Goal: Information Seeking & Learning: Check status

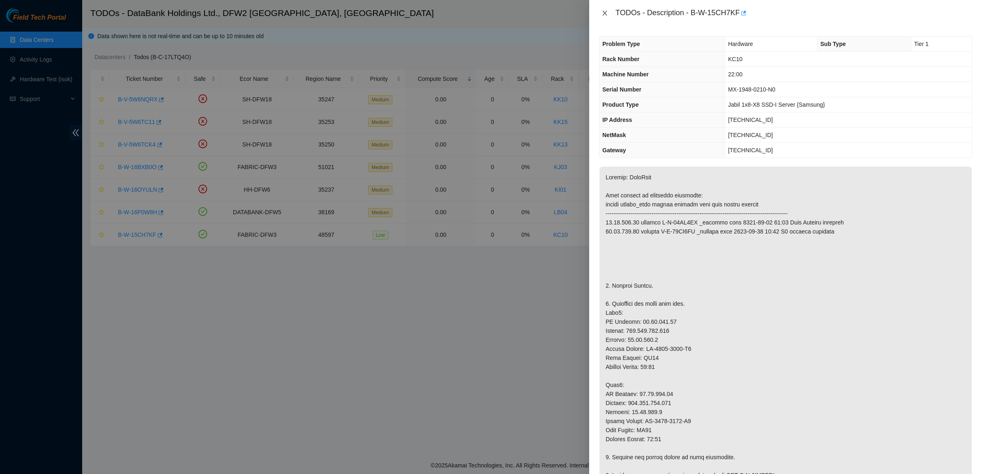
click at [605, 11] on icon "close" at bounding box center [604, 13] width 7 height 7
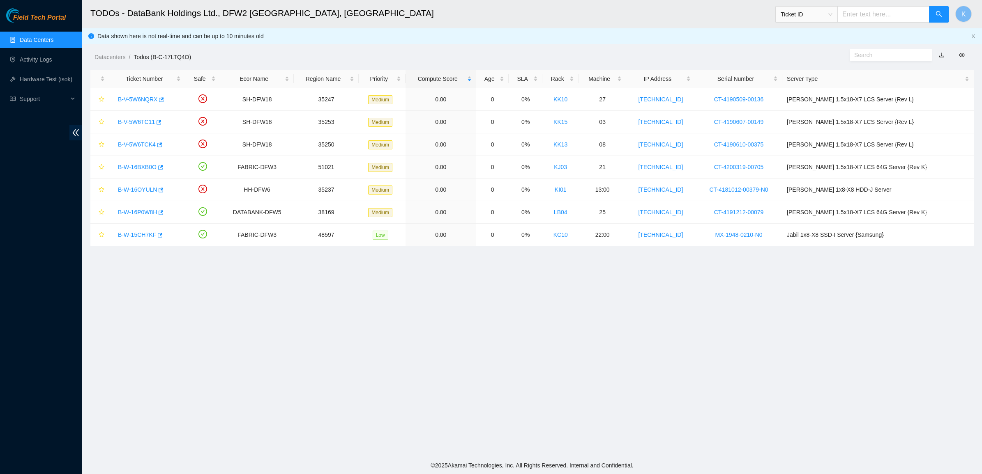
click at [34, 38] on link "Data Centers" at bounding box center [37, 40] width 34 height 7
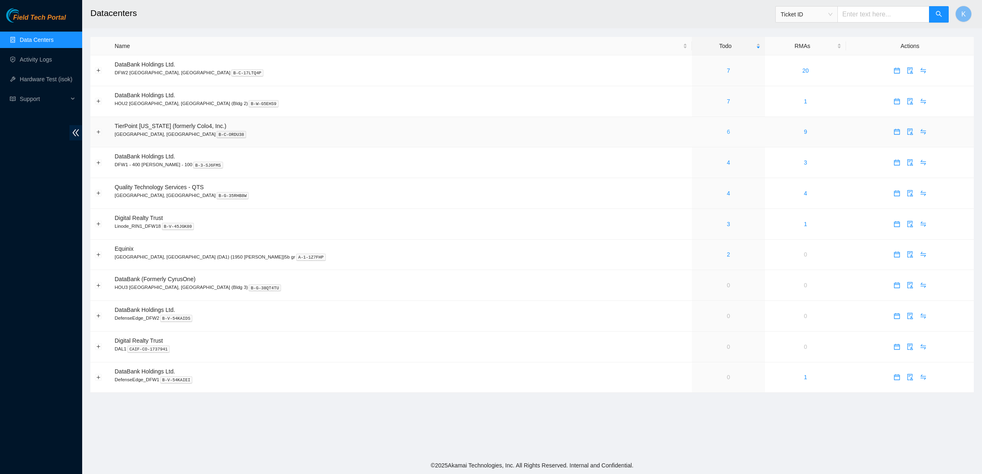
click at [727, 133] on link "6" at bounding box center [728, 132] width 3 height 7
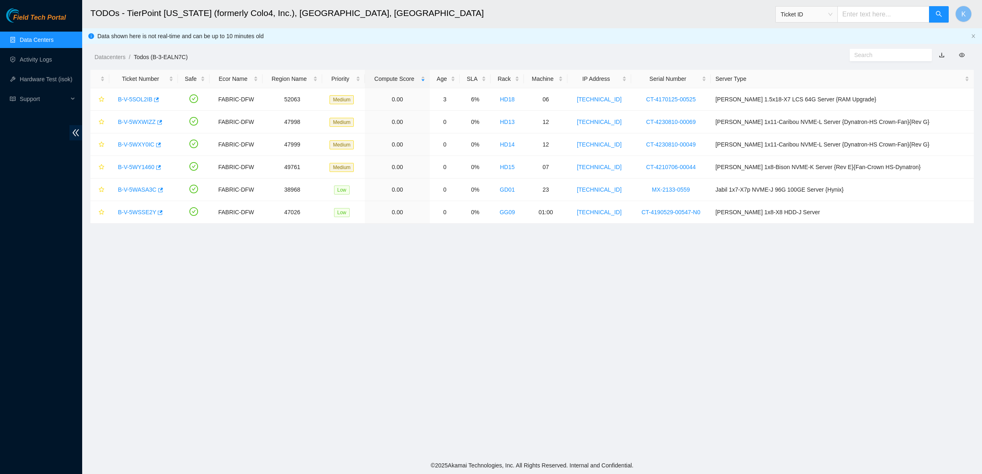
click at [47, 43] on link "Data Centers" at bounding box center [37, 40] width 34 height 7
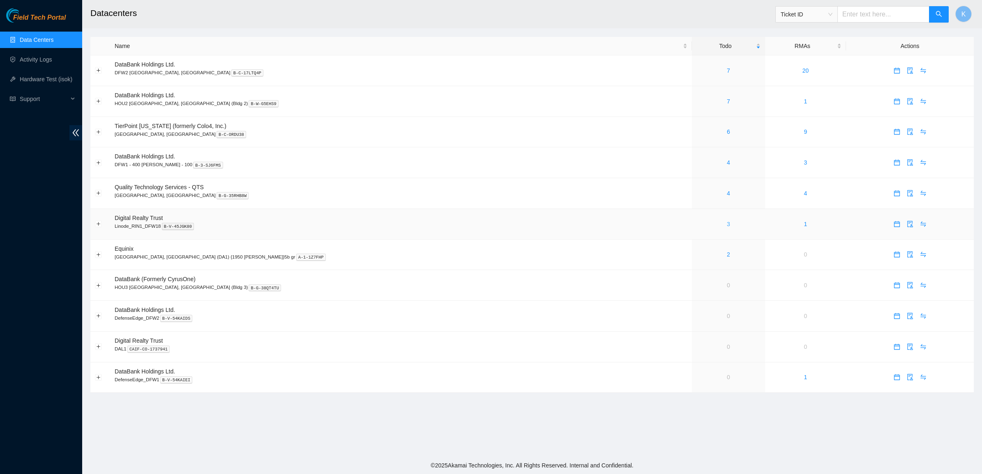
click at [727, 228] on link "3" at bounding box center [728, 224] width 3 height 7
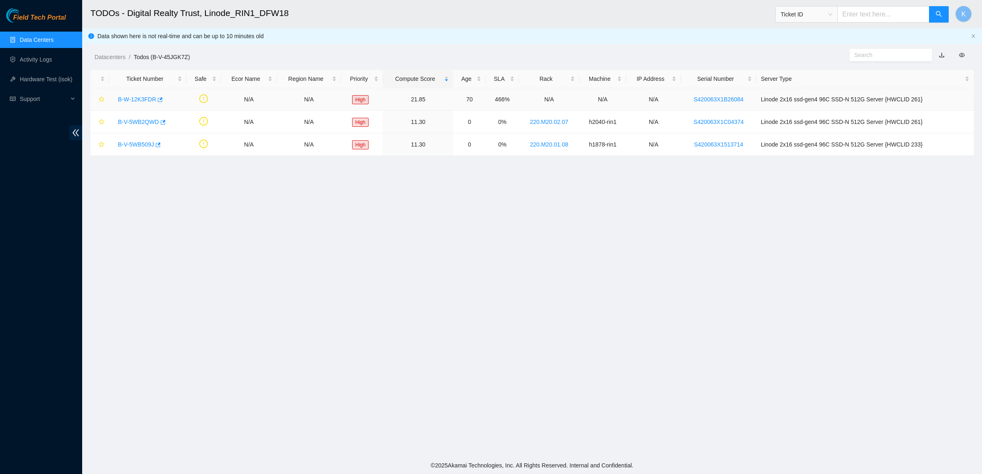
click at [134, 97] on link "B-W-12K3FDR" at bounding box center [137, 99] width 38 height 7
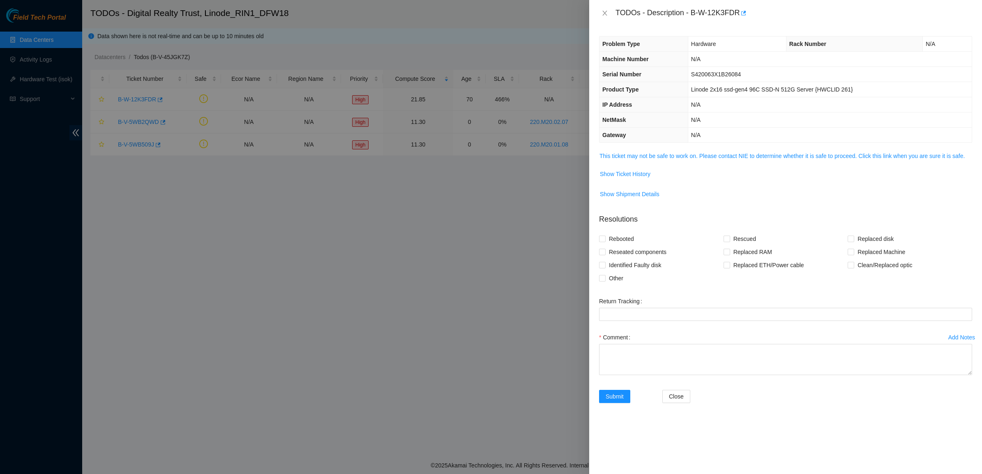
click at [672, 163] on td "This ticket may not be safe to work on. Please contact NIE to determine whether…" at bounding box center [785, 159] width 373 height 16
click at [672, 159] on link "This ticket may not be safe to work on. Please contact NIE to determine whether…" at bounding box center [781, 156] width 365 height 7
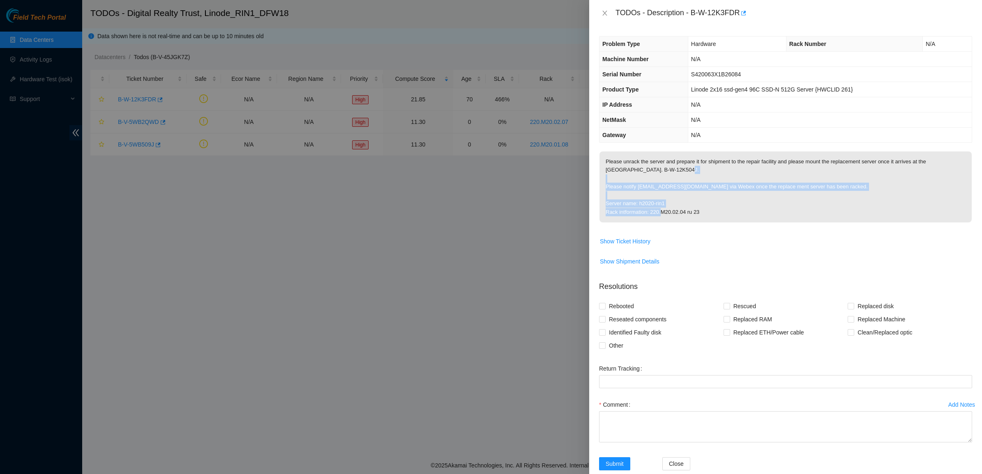
drag, startPoint x: 664, startPoint y: 179, endPoint x: 714, endPoint y: 212, distance: 60.4
click at [714, 212] on p "Please unrack the server and prepare it for shipment to the repair facility and…" at bounding box center [785, 187] width 372 height 71
click at [605, 10] on icon "close" at bounding box center [604, 13] width 7 height 7
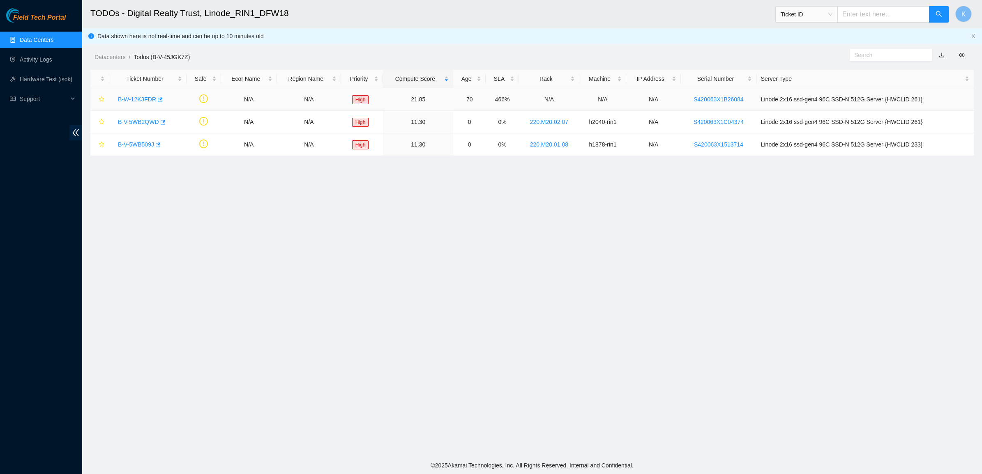
click at [132, 99] on link "B-W-12K3FDR" at bounding box center [137, 99] width 38 height 7
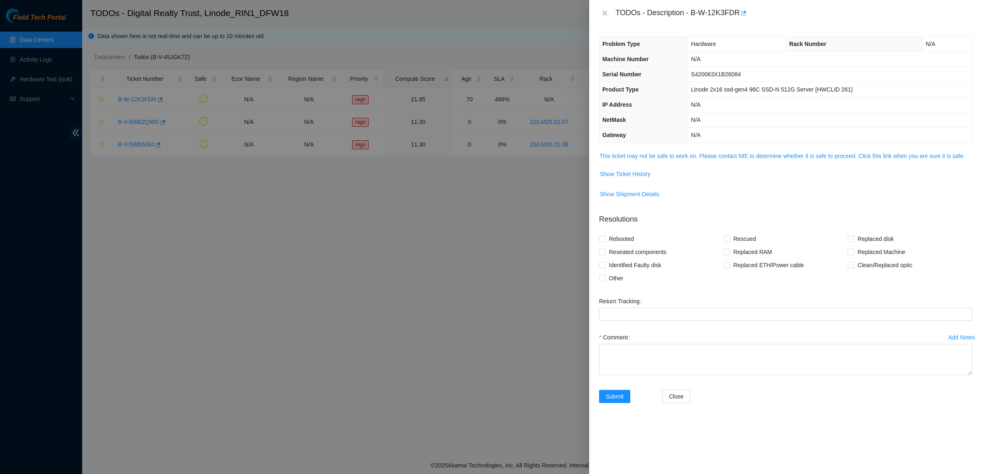
click at [630, 183] on td "Show Ticket History" at bounding box center [785, 177] width 373 height 20
click at [632, 177] on span "Show Ticket History" at bounding box center [625, 174] width 51 height 9
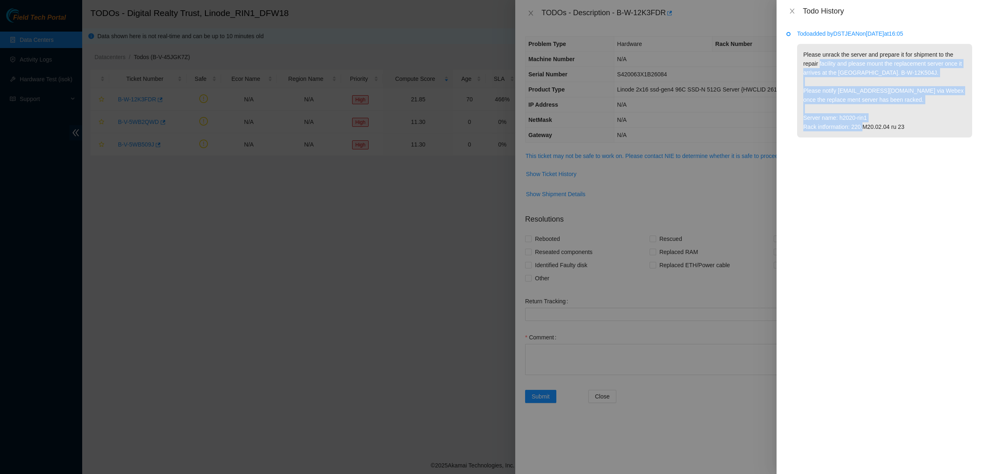
drag, startPoint x: 820, startPoint y: 67, endPoint x: 909, endPoint y: 138, distance: 113.7
click at [909, 138] on li "Todo added by DSTJEAN on [DATE] 16:05 Please unrack the server and prepare it f…" at bounding box center [879, 93] width 186 height 122
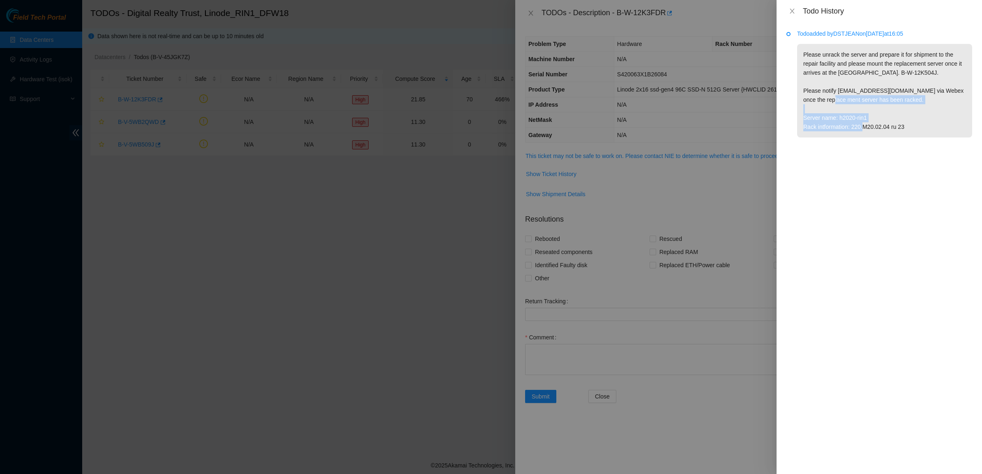
drag, startPoint x: 914, startPoint y: 129, endPoint x: 831, endPoint y: 98, distance: 88.8
click at [831, 99] on p "Please unrack the server and prepare it for shipment to the repair facility and…" at bounding box center [884, 91] width 175 height 94
click at [831, 98] on p "Please unrack the server and prepare it for shipment to the repair facility and…" at bounding box center [884, 91] width 175 height 94
drag, startPoint x: 880, startPoint y: 101, endPoint x: 888, endPoint y: 101, distance: 7.8
click at [888, 101] on p "Please unrack the server and prepare it for shipment to the repair facility and…" at bounding box center [884, 91] width 175 height 94
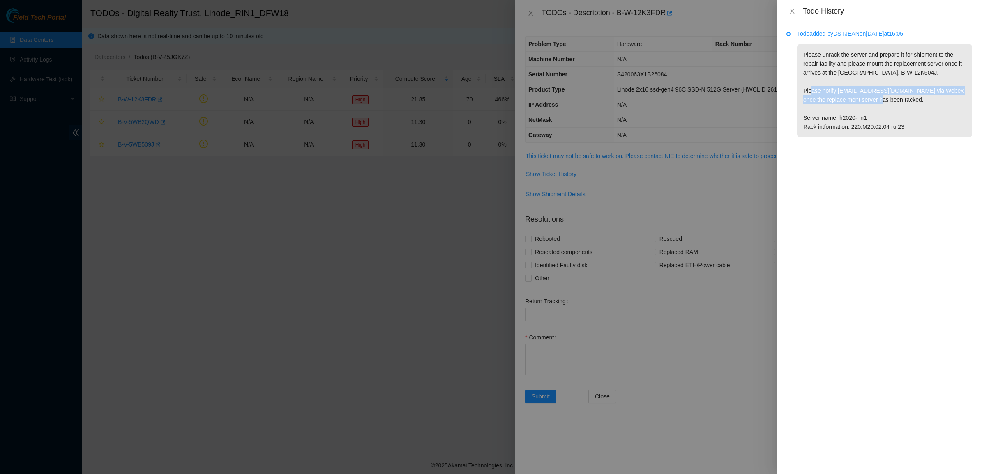
click at [888, 101] on p "Please unrack the server and prepare it for shipment to the repair facility and…" at bounding box center [884, 91] width 175 height 94
drag, startPoint x: 888, startPoint y: 101, endPoint x: 826, endPoint y: 83, distance: 64.6
click at [826, 84] on p "Please unrack the server and prepare it for shipment to the repair facility and…" at bounding box center [884, 91] width 175 height 94
click at [826, 83] on p "Please unrack the server and prepare it for shipment to the repair facility and…" at bounding box center [884, 91] width 175 height 94
drag, startPoint x: 826, startPoint y: 83, endPoint x: 933, endPoint y: 134, distance: 118.7
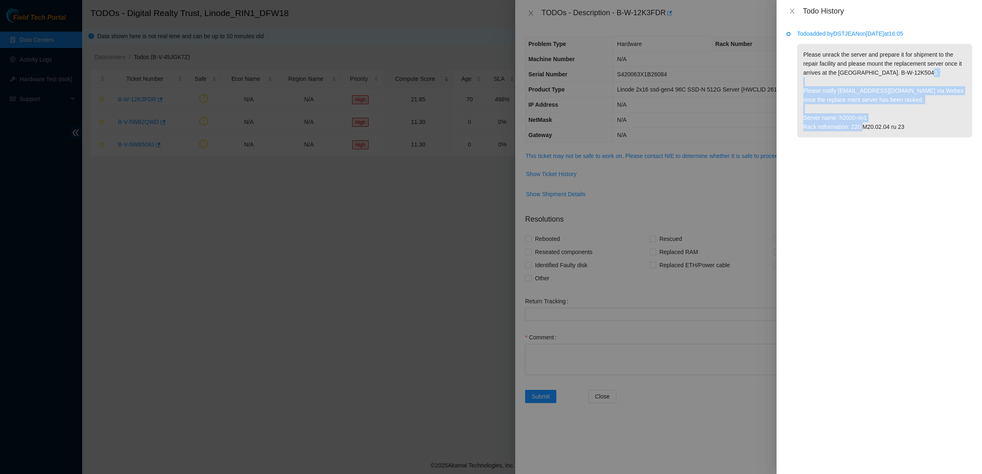
click at [933, 134] on p "Please unrack the server and prepare it for shipment to the repair facility and…" at bounding box center [884, 91] width 175 height 94
drag, startPoint x: 932, startPoint y: 130, endPoint x: 810, endPoint y: 70, distance: 135.9
click at [810, 71] on p "Please unrack the server and prepare it for shipment to the repair facility and…" at bounding box center [884, 91] width 175 height 94
click at [810, 70] on p "Please unrack the server and prepare it for shipment to the repair facility and…" at bounding box center [884, 91] width 175 height 94
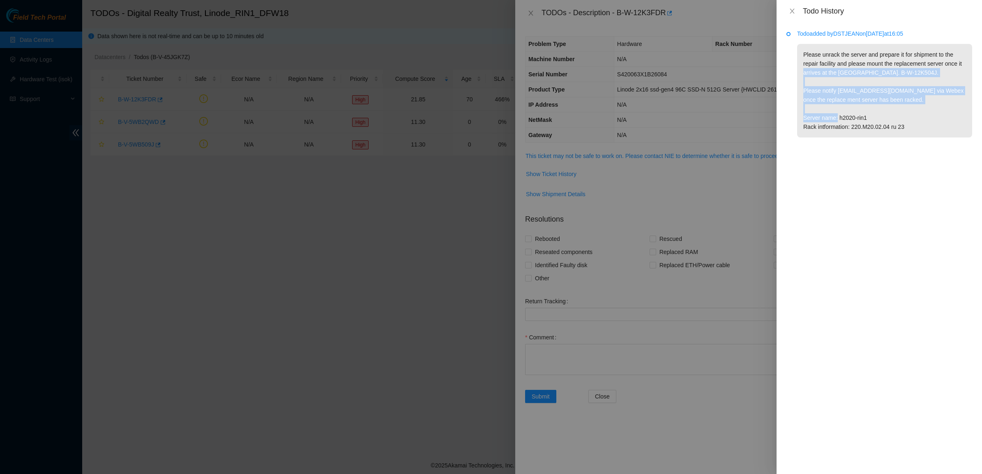
click at [898, 118] on p "Please unrack the server and prepare it for shipment to the repair facility and…" at bounding box center [884, 91] width 175 height 94
drag, startPoint x: 838, startPoint y: 70, endPoint x: 816, endPoint y: 58, distance: 25.4
click at [817, 58] on p "Please unrack the server and prepare it for shipment to the repair facility and…" at bounding box center [884, 91] width 175 height 94
click at [814, 58] on p "Please unrack the server and prepare it for shipment to the repair facility and…" at bounding box center [884, 91] width 175 height 94
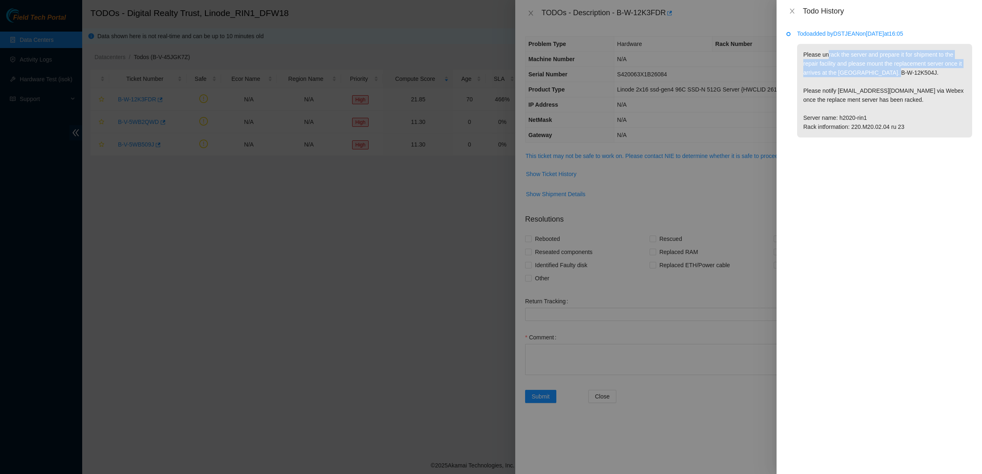
drag, startPoint x: 876, startPoint y: 70, endPoint x: 890, endPoint y: 72, distance: 14.5
click at [890, 72] on p "Please unrack the server and prepare it for shipment to the repair facility and…" at bounding box center [884, 91] width 175 height 94
drag, startPoint x: 913, startPoint y: 74, endPoint x: 803, endPoint y: 70, distance: 109.7
click at [803, 70] on p "Please unrack the server and prepare it for shipment to the repair facility and…" at bounding box center [884, 91] width 175 height 94
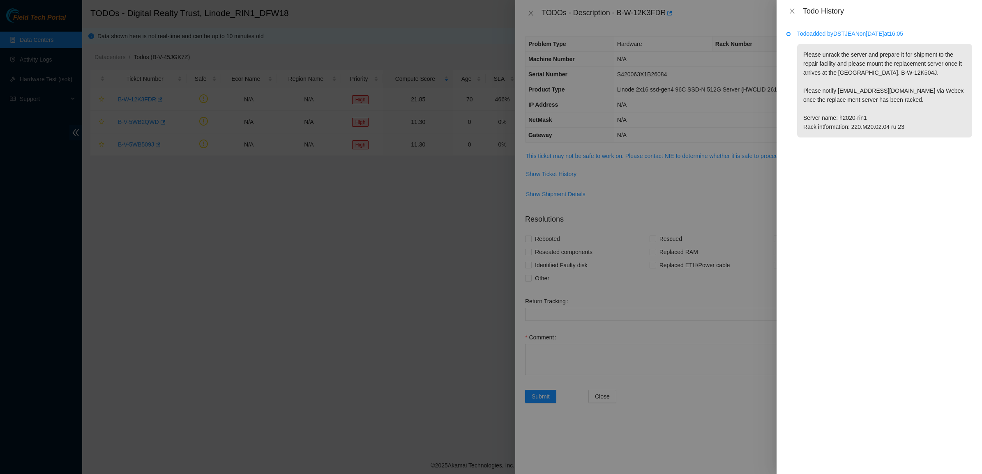
click at [808, 63] on p "Please unrack the server and prepare it for shipment to the repair facility and…" at bounding box center [884, 91] width 175 height 94
drag, startPoint x: 861, startPoint y: 62, endPoint x: 911, endPoint y: 78, distance: 51.8
click at [911, 78] on p "Please unrack the server and prepare it for shipment to the repair facility and…" at bounding box center [884, 91] width 175 height 94
click at [842, 60] on p "Please unrack the server and prepare it for shipment to the repair facility and…" at bounding box center [884, 91] width 175 height 94
drag, startPoint x: 842, startPoint y: 60, endPoint x: 921, endPoint y: 78, distance: 81.3
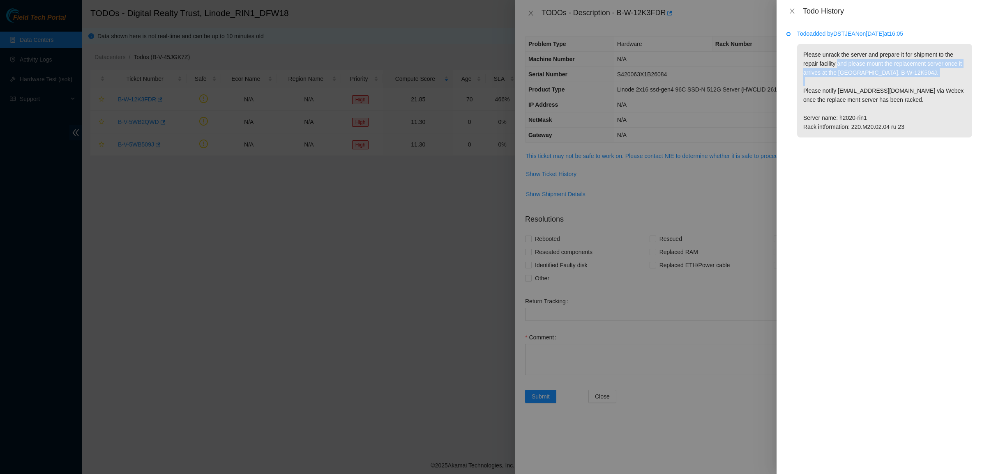
click at [921, 78] on p "Please unrack the server and prepare it for shipment to the repair facility and…" at bounding box center [884, 91] width 175 height 94
drag, startPoint x: 844, startPoint y: 69, endPoint x: 829, endPoint y: 55, distance: 20.4
click at [831, 58] on p "Please unrack the server and prepare it for shipment to the repair facility and…" at bounding box center [884, 91] width 175 height 94
click at [826, 51] on p "Please unrack the server and prepare it for shipment to the repair facility and…" at bounding box center [884, 91] width 175 height 94
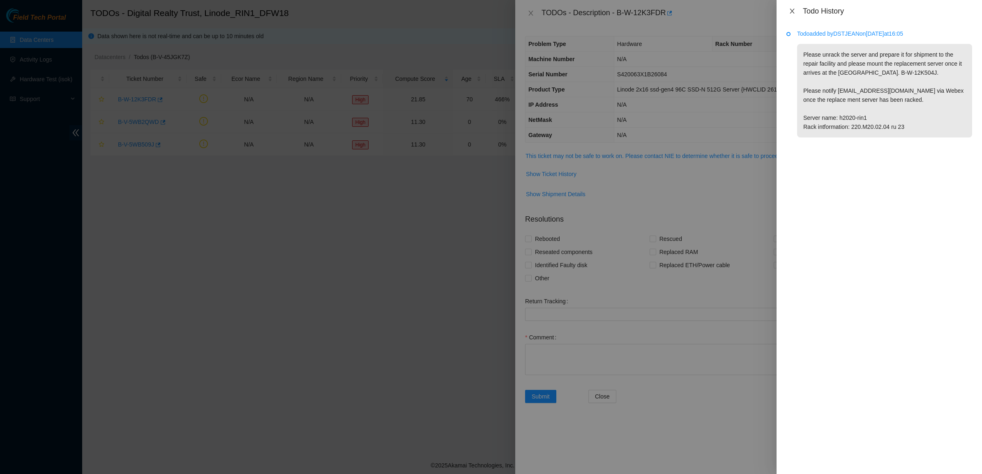
click at [789, 7] on button "Close" at bounding box center [792, 11] width 12 height 8
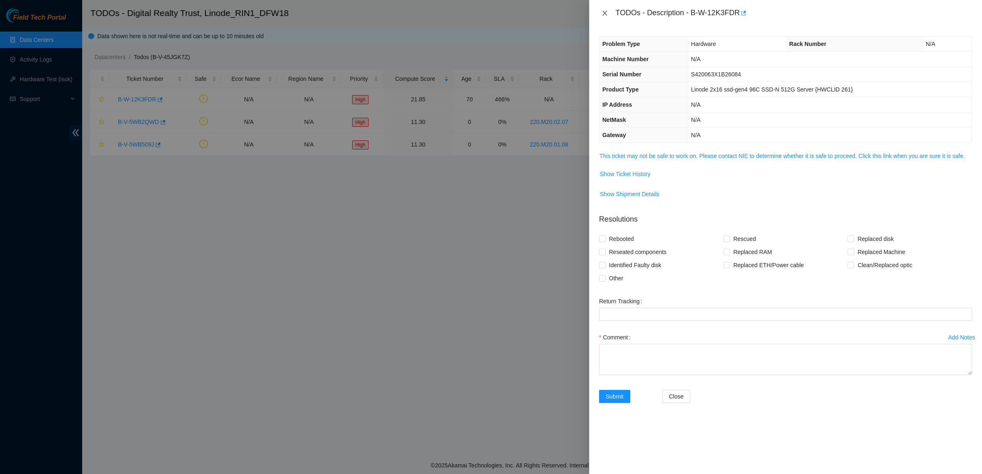
click at [600, 12] on button "Close" at bounding box center [605, 13] width 12 height 8
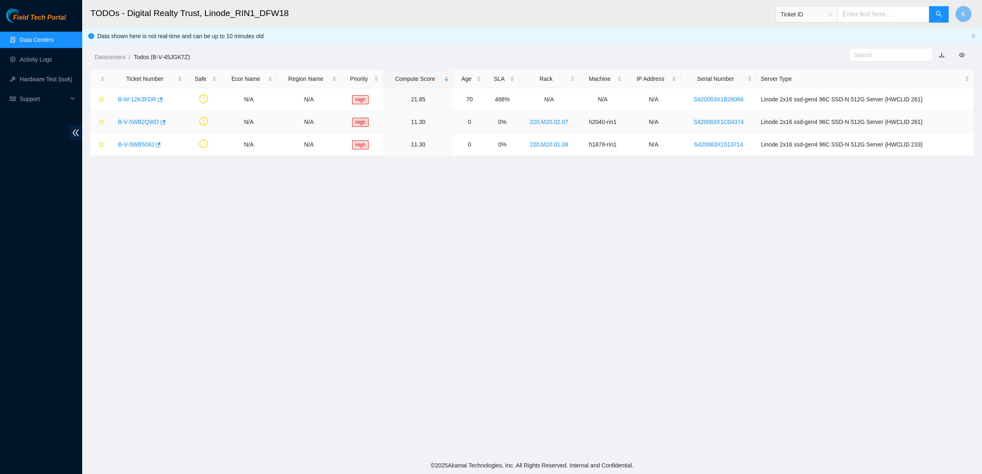
drag, startPoint x: 119, startPoint y: 120, endPoint x: 124, endPoint y: 120, distance: 4.9
click at [120, 120] on link "B-V-5WB2QWD" at bounding box center [138, 122] width 41 height 7
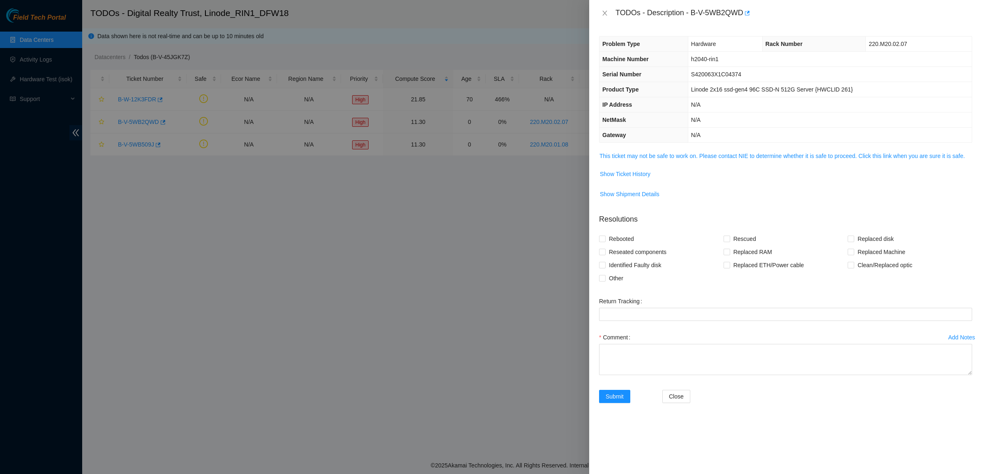
click at [680, 166] on td "This ticket may not be safe to work on. Please contact NIE to determine whether…" at bounding box center [785, 159] width 373 height 16
click at [682, 162] on td "This ticket may not be safe to work on. Please contact NIE to determine whether…" at bounding box center [785, 159] width 373 height 16
click at [685, 159] on link "This ticket may not be safe to work on. Please contact NIE to determine whether…" at bounding box center [781, 156] width 365 height 7
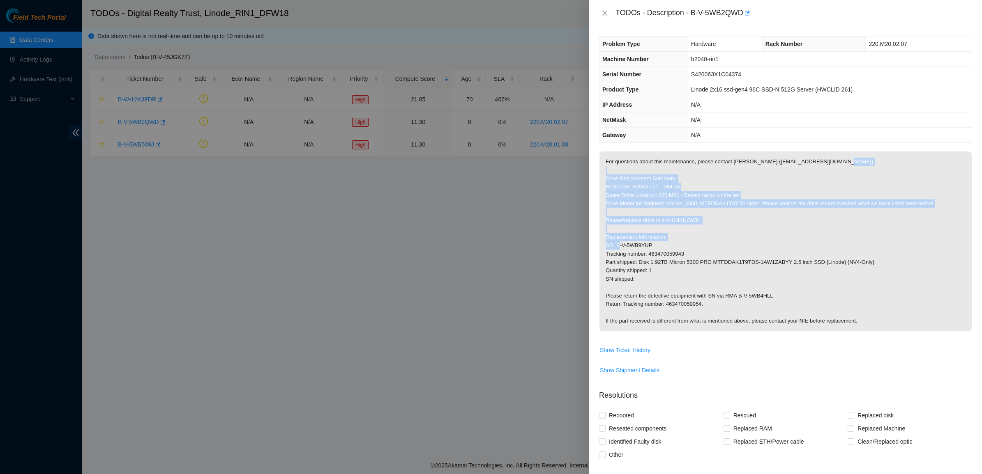
drag, startPoint x: 667, startPoint y: 170, endPoint x: 720, endPoint y: 243, distance: 90.5
click at [720, 243] on p "For questions about this maintenance, please contact [PERSON_NAME] ([EMAIL_ADDR…" at bounding box center [785, 242] width 372 height 180
drag, startPoint x: 672, startPoint y: 209, endPoint x: 651, endPoint y: 186, distance: 31.7
click at [653, 190] on p "For questions about this maintenance, please contact [PERSON_NAME] ([EMAIL_ADDR…" at bounding box center [785, 242] width 372 height 180
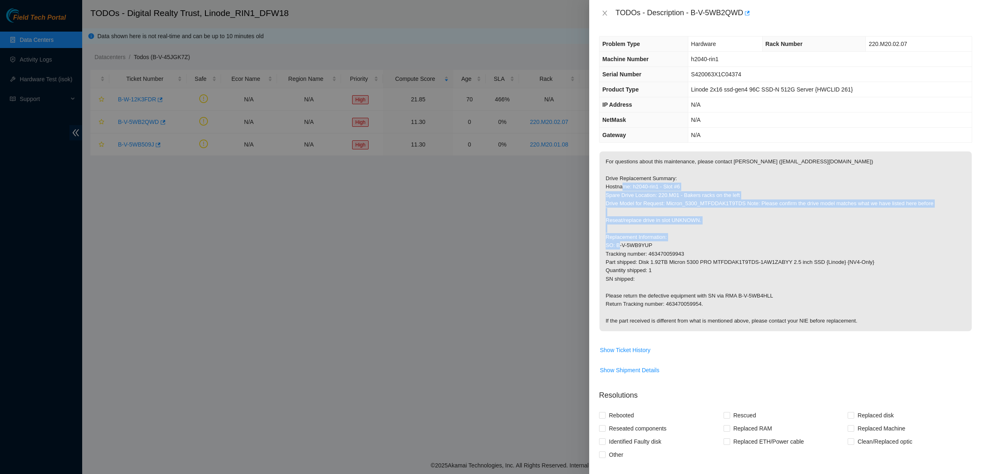
click at [651, 186] on p "For questions about this maintenance, please contact [PERSON_NAME] ([EMAIL_ADDR…" at bounding box center [785, 242] width 372 height 180
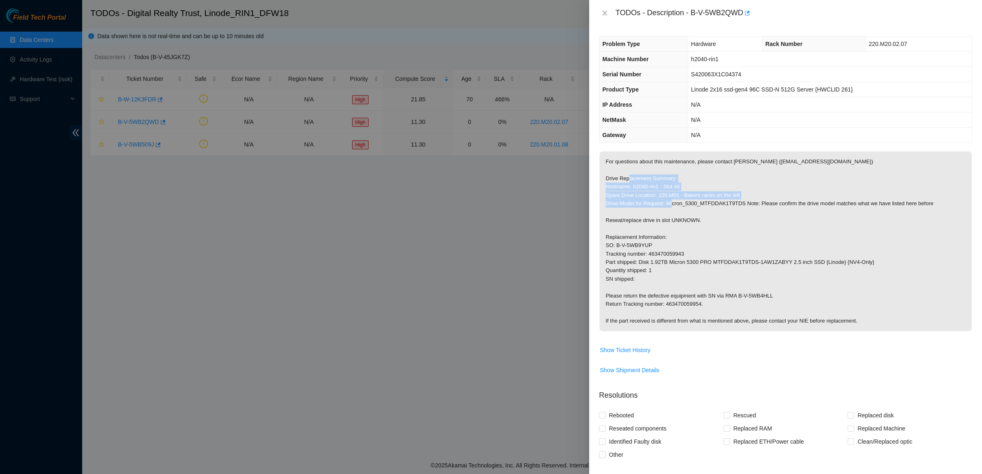
drag, startPoint x: 656, startPoint y: 183, endPoint x: 699, endPoint y: 206, distance: 48.9
click at [699, 206] on p "For questions about this maintenance, please contact [PERSON_NAME] ([EMAIL_ADDR…" at bounding box center [785, 242] width 372 height 180
click at [635, 347] on span "Show Ticket History" at bounding box center [625, 350] width 51 height 9
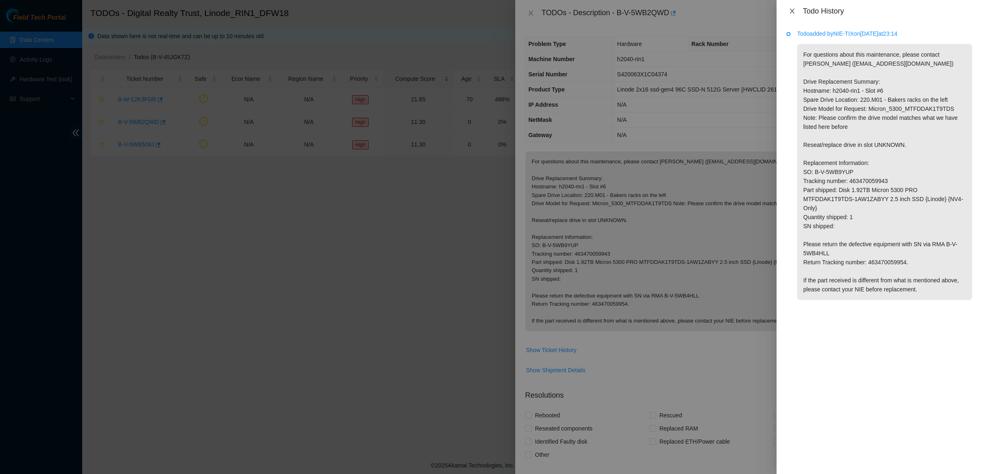
click at [792, 11] on icon "close" at bounding box center [791, 11] width 5 height 5
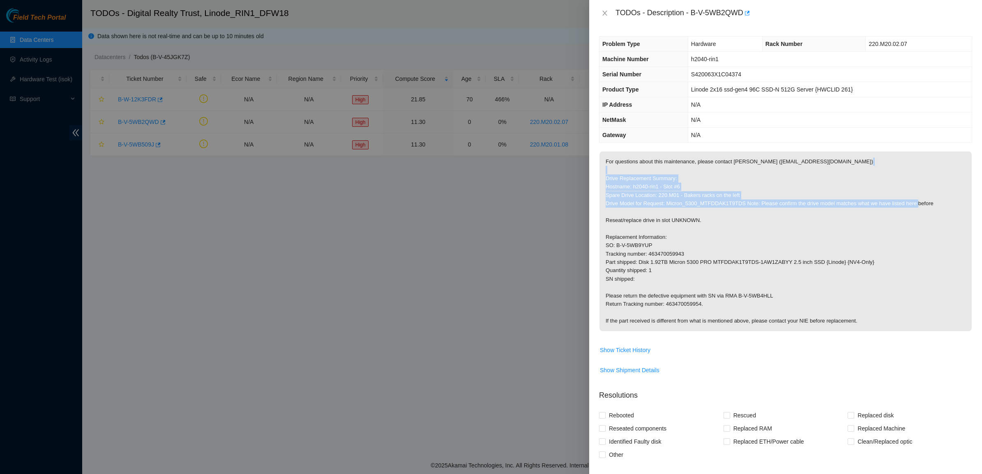
drag, startPoint x: 625, startPoint y: 184, endPoint x: 669, endPoint y: 214, distance: 53.0
click at [669, 214] on p "For questions about this maintenance, please contact [PERSON_NAME] ([EMAIL_ADDR…" at bounding box center [785, 242] width 372 height 180
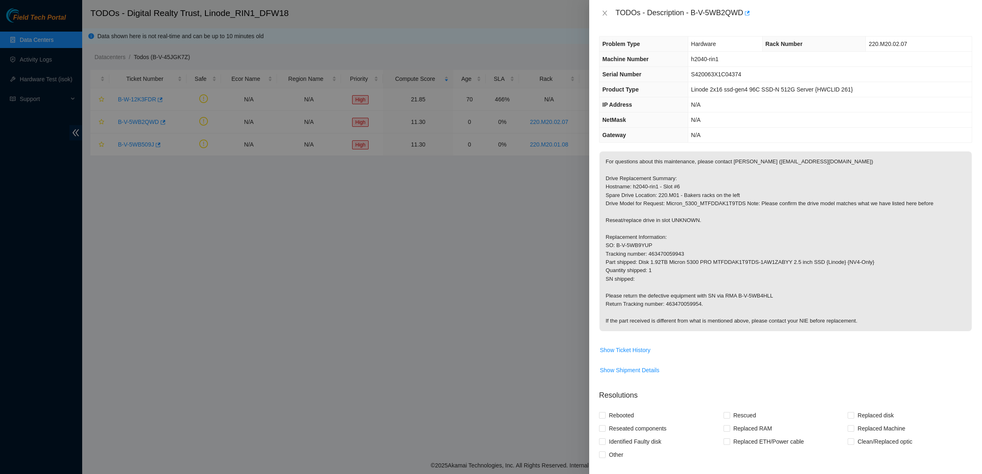
click at [679, 257] on p "For questions about this maintenance, please contact [PERSON_NAME] ([EMAIL_ADDR…" at bounding box center [785, 242] width 372 height 180
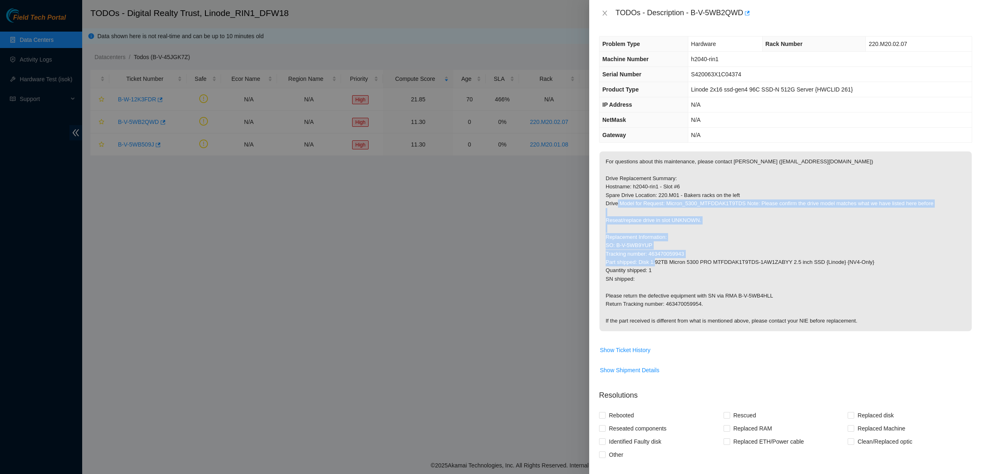
drag, startPoint x: 681, startPoint y: 265, endPoint x: 642, endPoint y: 208, distance: 68.9
click at [642, 208] on p "For questions about this maintenance, please contact [PERSON_NAME] ([EMAIL_ADDR…" at bounding box center [785, 242] width 372 height 180
click at [637, 216] on p "For questions about this maintenance, please contact [PERSON_NAME] ([EMAIL_ADDR…" at bounding box center [785, 242] width 372 height 180
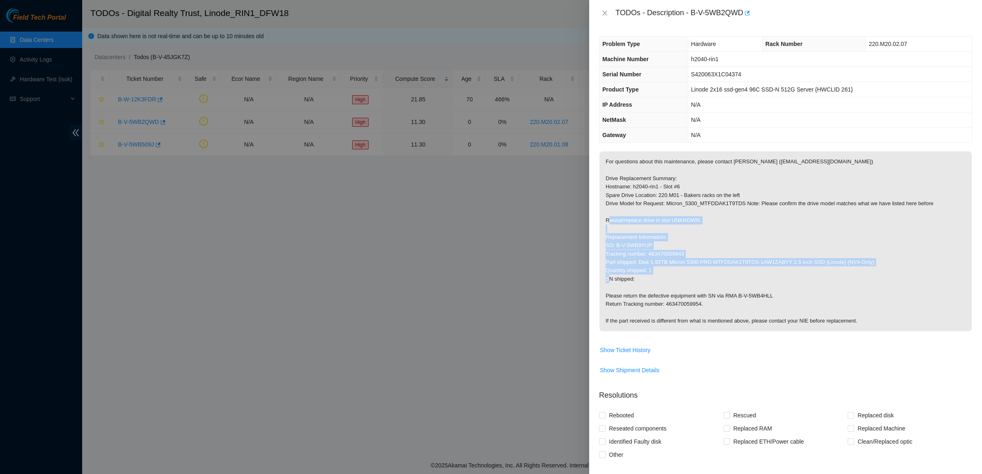
drag, startPoint x: 633, startPoint y: 218, endPoint x: 666, endPoint y: 281, distance: 70.9
click at [666, 281] on p "For questions about this maintenance, please contact [PERSON_NAME] ([EMAIL_ADDR…" at bounding box center [785, 242] width 372 height 180
drag, startPoint x: 648, startPoint y: 270, endPoint x: 639, endPoint y: 245, distance: 26.6
click at [639, 245] on p "For questions about this maintenance, please contact [PERSON_NAME] ([EMAIL_ADDR…" at bounding box center [785, 242] width 372 height 180
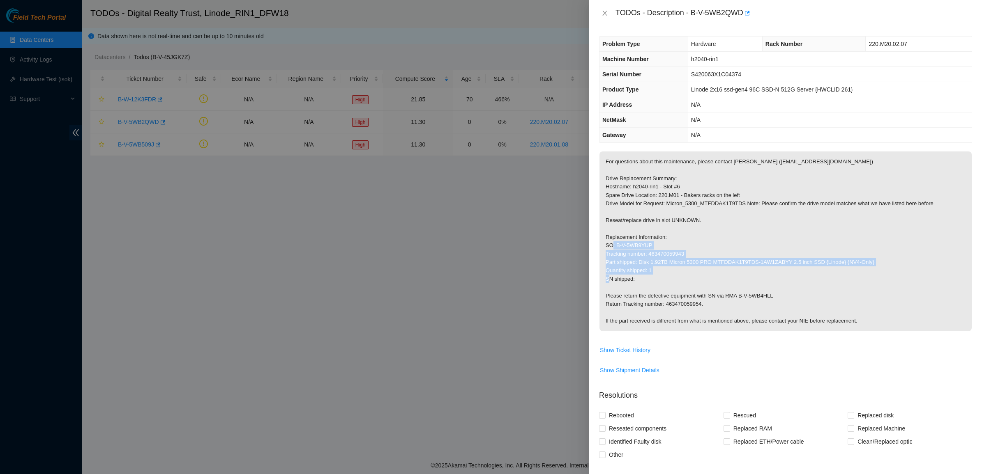
click at [639, 245] on p "For questions about this maintenance, please contact [PERSON_NAME] ([EMAIL_ADDR…" at bounding box center [785, 242] width 372 height 180
drag, startPoint x: 639, startPoint y: 245, endPoint x: 692, endPoint y: 313, distance: 86.5
click at [684, 311] on p "For questions about this maintenance, please contact [PERSON_NAME] ([EMAIL_ADDR…" at bounding box center [785, 242] width 372 height 180
click at [715, 315] on p "For questions about this maintenance, please contact [PERSON_NAME] ([EMAIL_ADDR…" at bounding box center [785, 242] width 372 height 180
click at [600, 10] on button "Close" at bounding box center [605, 13] width 12 height 8
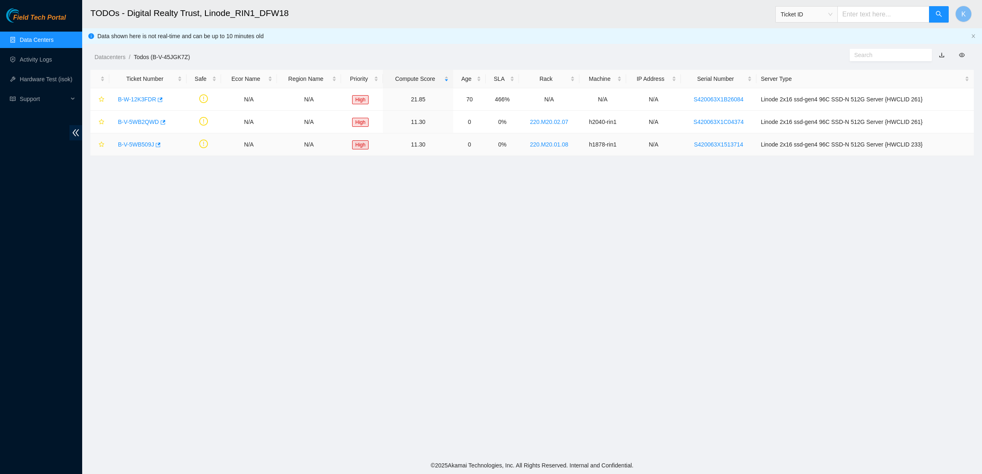
click at [121, 146] on link "B-V-5WB509J" at bounding box center [136, 144] width 36 height 7
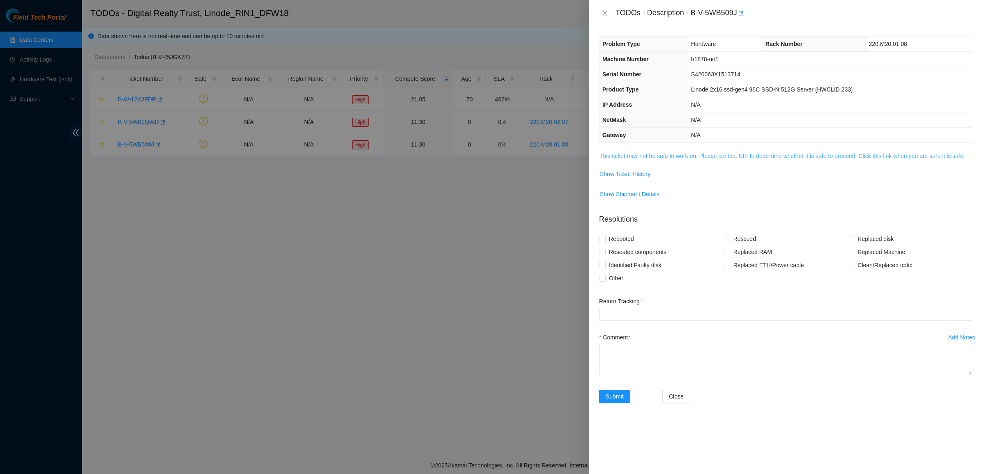
click at [638, 157] on link "This ticket may not be safe to work on. Please contact NIE to determine whether…" at bounding box center [781, 156] width 365 height 7
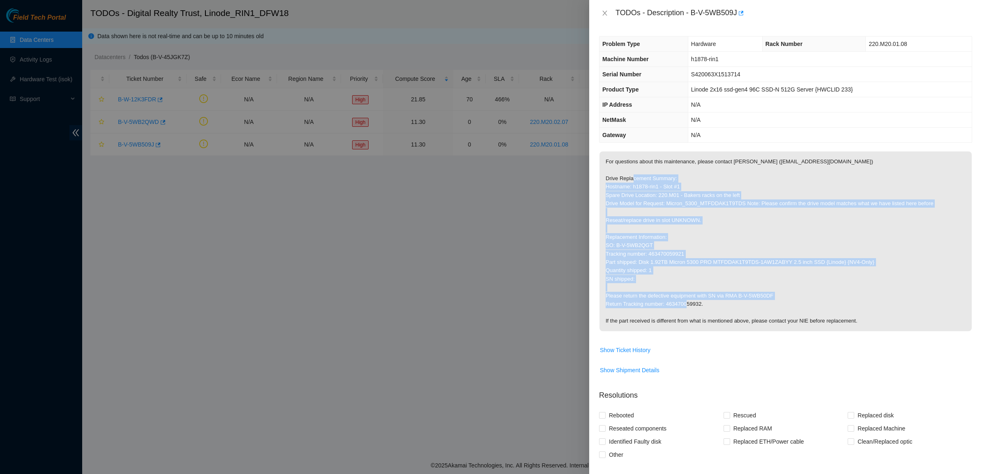
drag, startPoint x: 660, startPoint y: 182, endPoint x: 815, endPoint y: 315, distance: 204.5
click at [814, 315] on p "For questions about this maintenance, please contact [PERSON_NAME] ([EMAIL_ADDR…" at bounding box center [785, 242] width 372 height 180
click at [808, 274] on p "For questions about this maintenance, please contact [PERSON_NAME] ([EMAIL_ADDR…" at bounding box center [785, 242] width 372 height 180
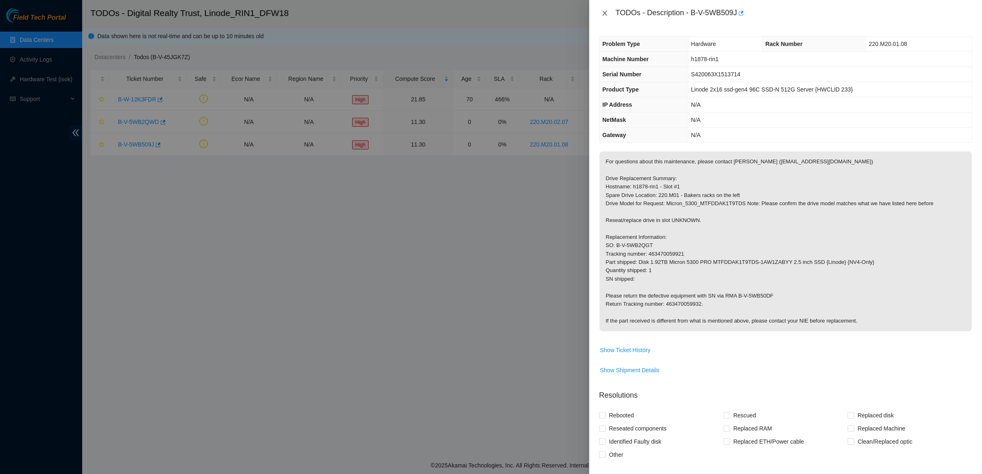
click at [601, 12] on icon "close" at bounding box center [604, 13] width 7 height 7
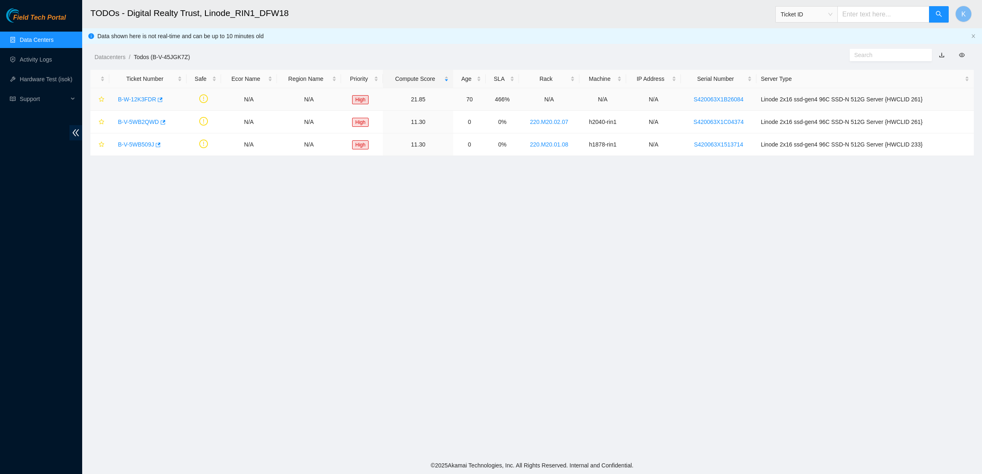
click at [136, 97] on link "B-W-12K3FDR" at bounding box center [137, 99] width 38 height 7
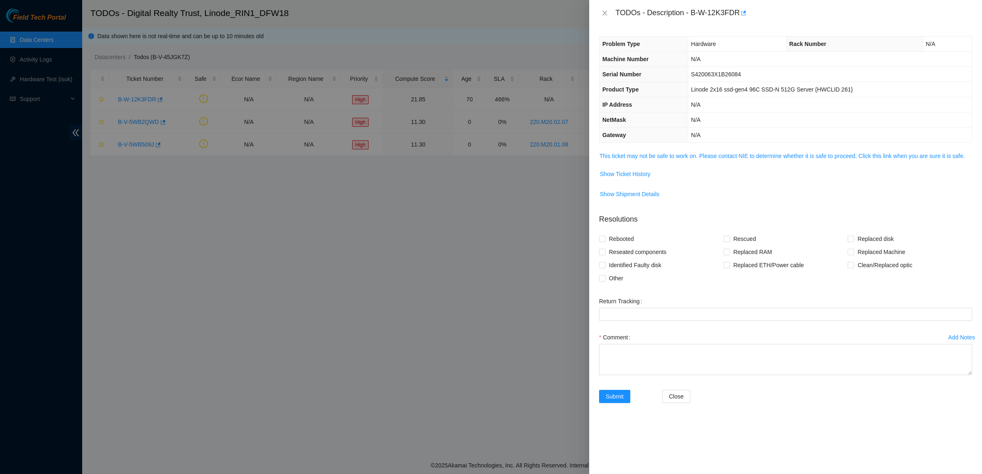
click at [630, 152] on span "This ticket may not be safe to work on. Please contact NIE to determine whether…" at bounding box center [785, 156] width 372 height 9
click at [631, 155] on link "This ticket may not be safe to work on. Please contact NIE to determine whether…" at bounding box center [781, 156] width 365 height 7
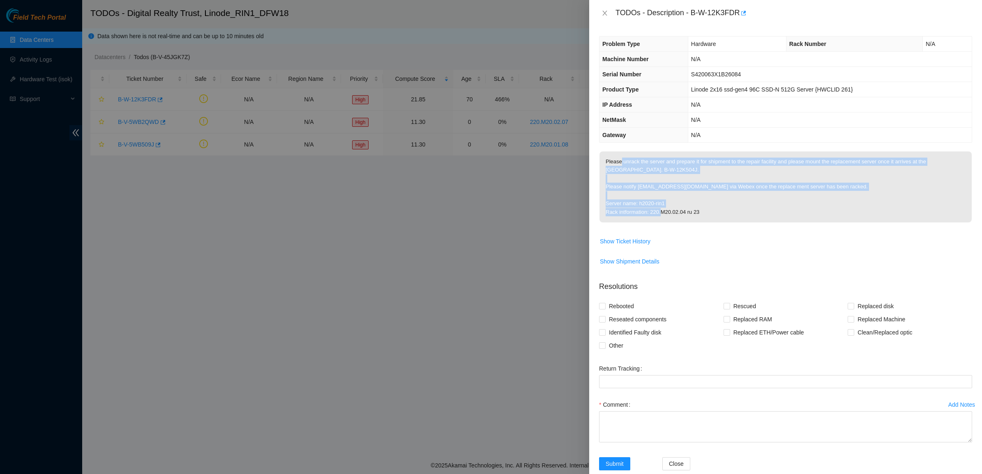
drag, startPoint x: 621, startPoint y: 163, endPoint x: 752, endPoint y: 222, distance: 144.3
click at [752, 222] on p "Please unrack the server and prepare it for shipment to the repair facility and…" at bounding box center [785, 187] width 372 height 71
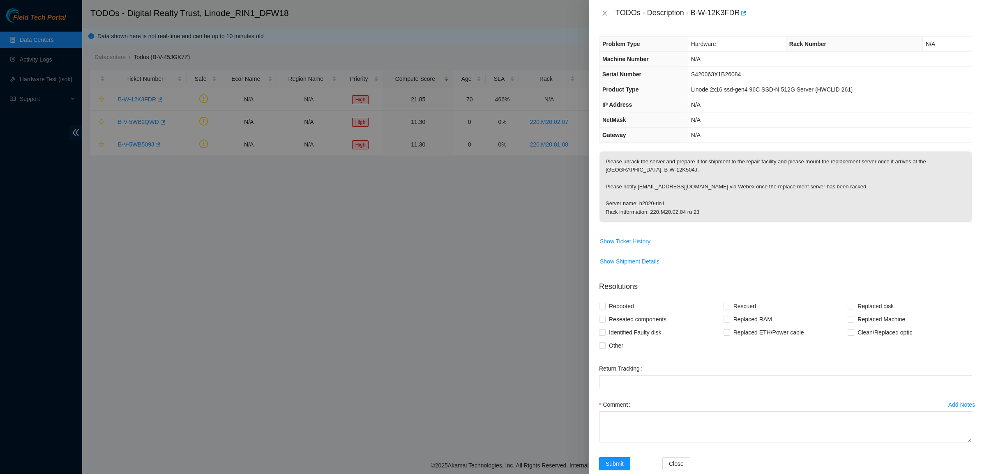
click at [730, 219] on p "Please unrack the server and prepare it for shipment to the repair facility and…" at bounding box center [785, 187] width 372 height 71
click at [712, 139] on td "N/A" at bounding box center [830, 135] width 284 height 15
